Goal: Information Seeking & Learning: Learn about a topic

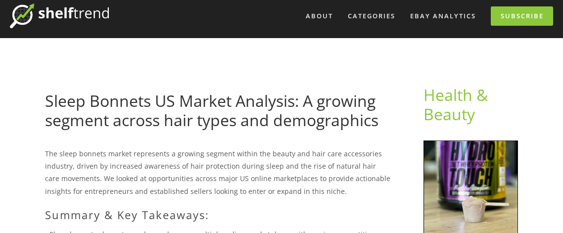
scroll to position [33, 0]
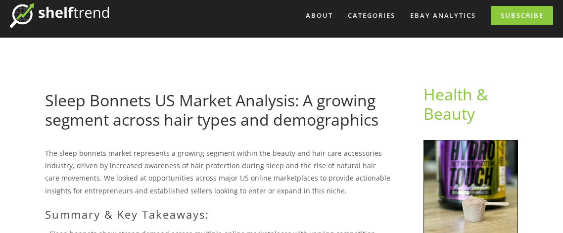
click at [45, 97] on link "Sleep Bonnets US Market Analysis: A growing segment across hair types and demog…" at bounding box center [211, 110] width 333 height 40
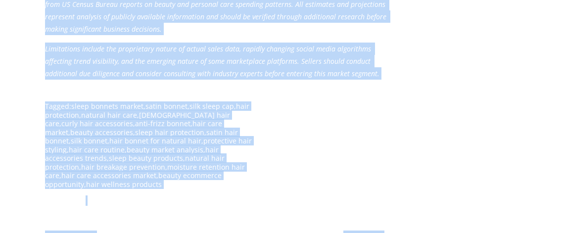
scroll to position [2126, 0]
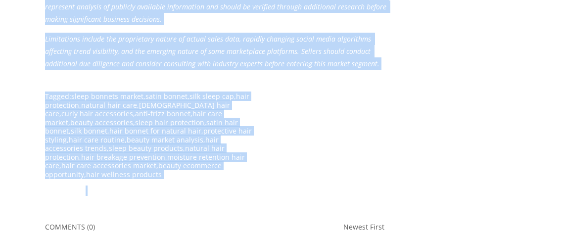
drag, startPoint x: 42, startPoint y: 122, endPoint x: 226, endPoint y: 166, distance: 188.7
copy div "Lorem Ipsumdo SI Ametco Adipisci: E seddoei tempori utlabo etdo magna ali enima…"
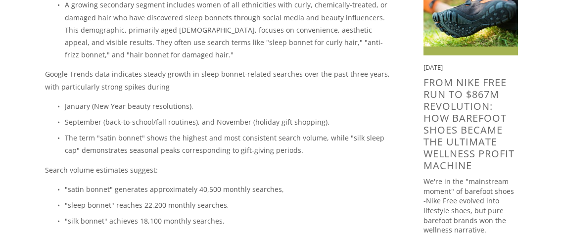
scroll to position [873, 0]
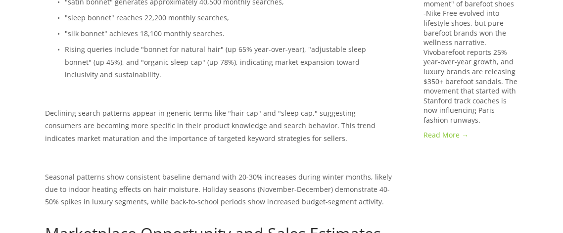
scroll to position [1062, 0]
